Goal: Entertainment & Leisure: Consume media (video, audio)

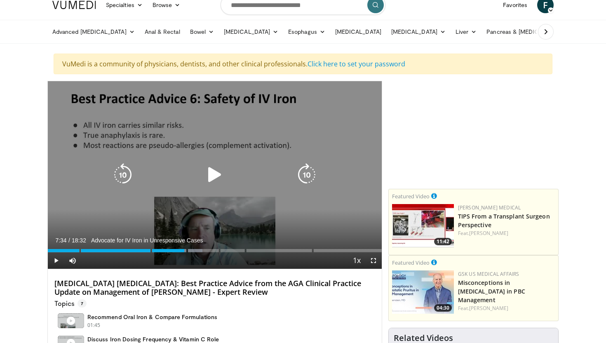
click at [212, 169] on icon "Video Player" at bounding box center [214, 174] width 23 height 23
click at [313, 176] on icon "Video Player" at bounding box center [306, 174] width 23 height 23
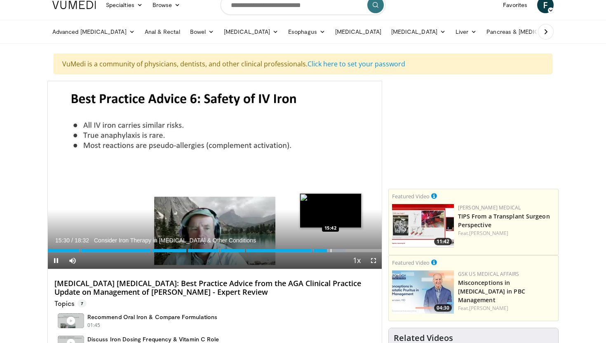
click at [331, 250] on div "Progress Bar" at bounding box center [331, 250] width 1 height 3
click at [335, 252] on div "Progress Bar" at bounding box center [335, 250] width 1 height 3
click at [345, 252] on div "Progress Bar" at bounding box center [345, 250] width 1 height 3
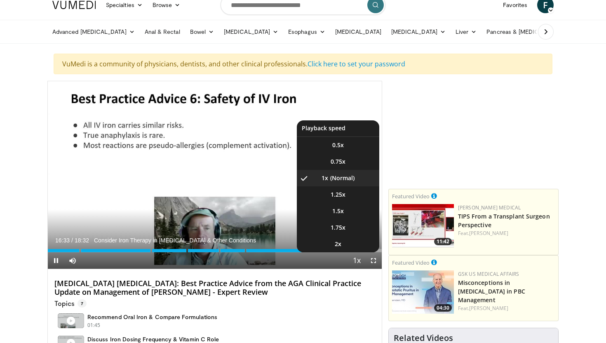
click at [352, 253] on span "Video Player" at bounding box center [357, 261] width 12 height 16
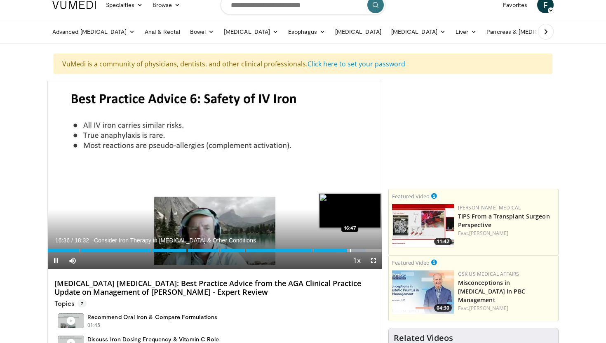
click at [351, 250] on div "Progress Bar" at bounding box center [350, 250] width 1 height 3
click at [361, 249] on div "Progress Bar" at bounding box center [361, 250] width 1 height 3
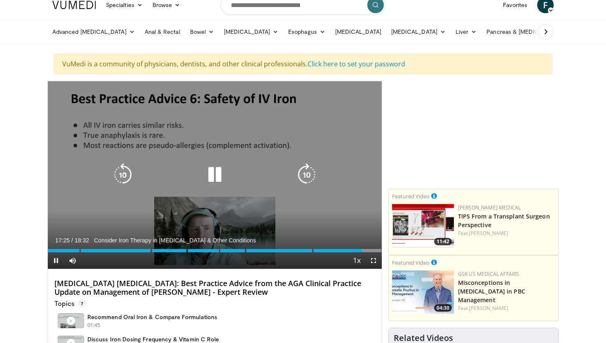
click at [371, 249] on div "30 seconds Tap to unmute" at bounding box center [215, 175] width 334 height 188
